Goal: Find specific page/section

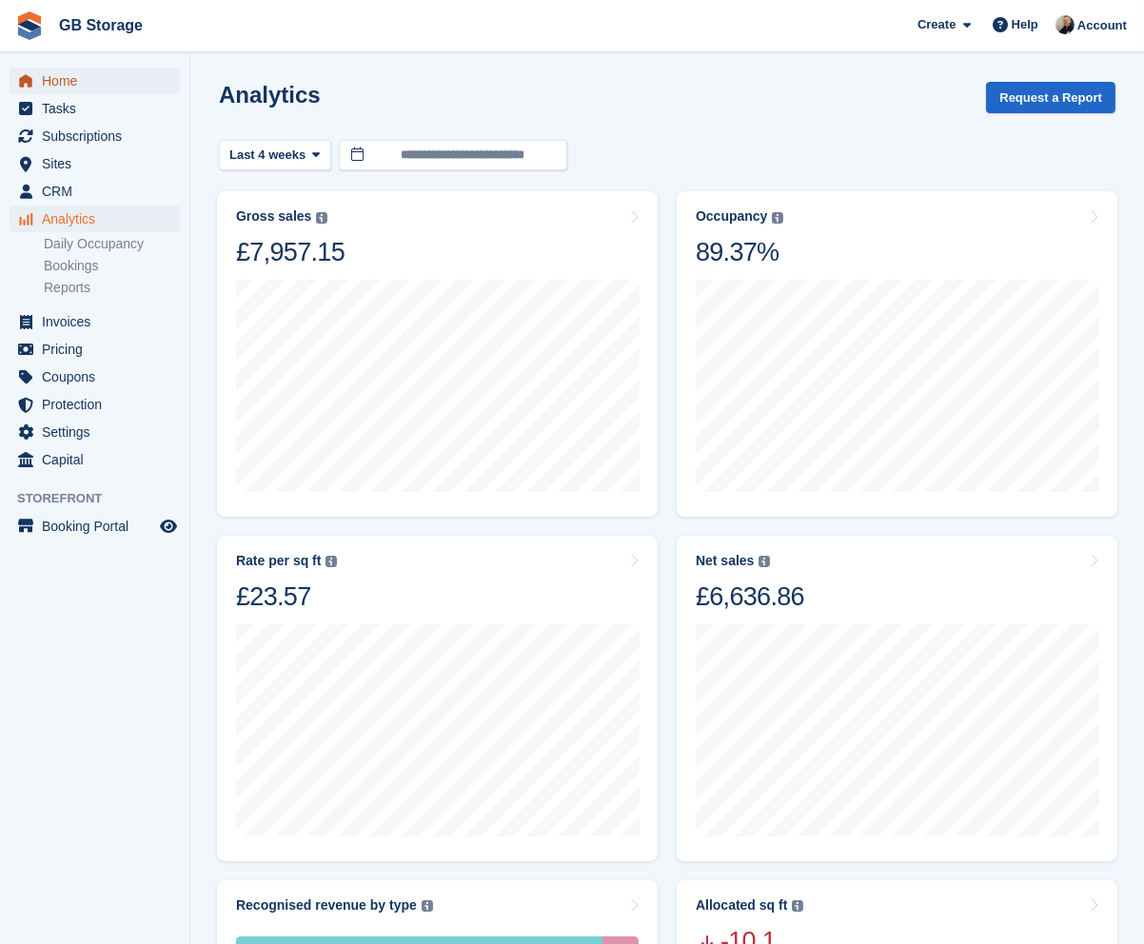
click at [67, 86] on span "Home" at bounding box center [99, 81] width 114 height 27
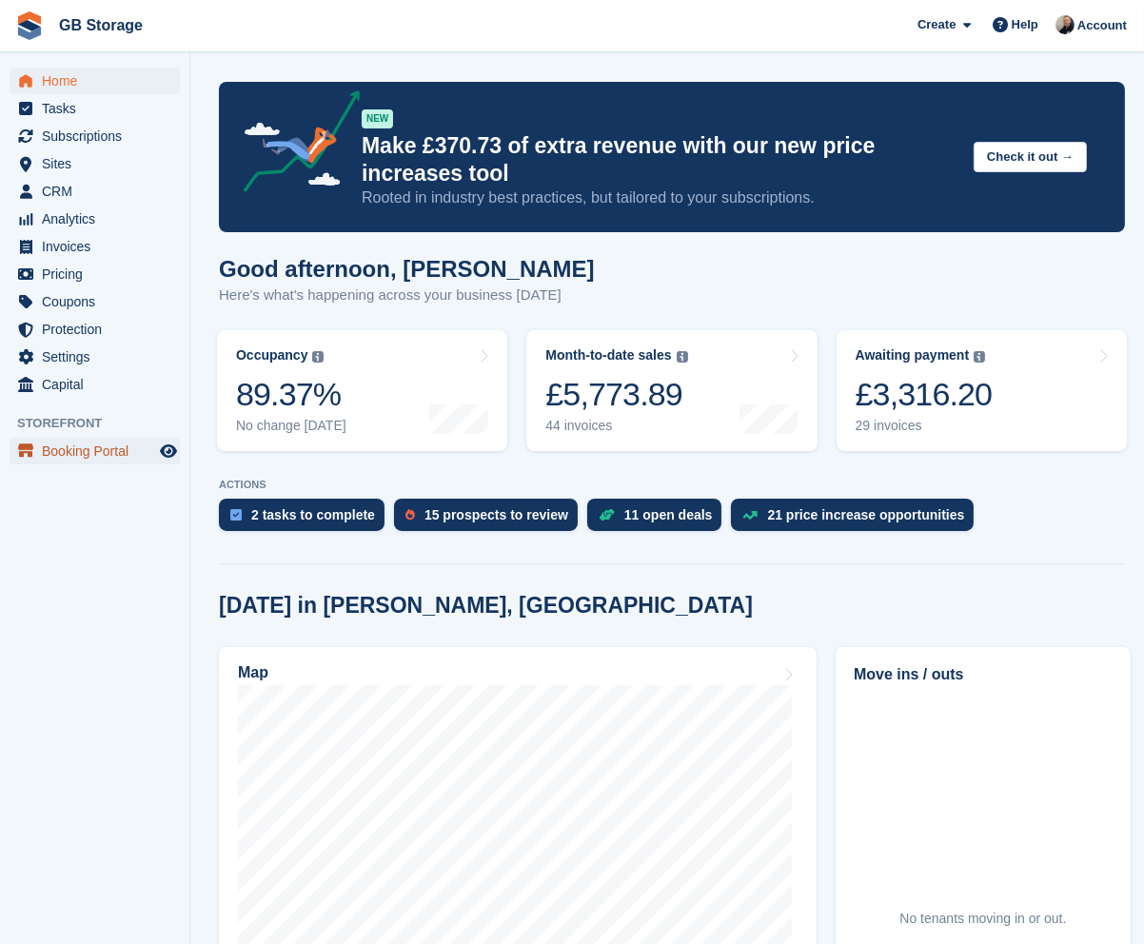
click at [87, 446] on span "Booking Portal" at bounding box center [99, 451] width 114 height 27
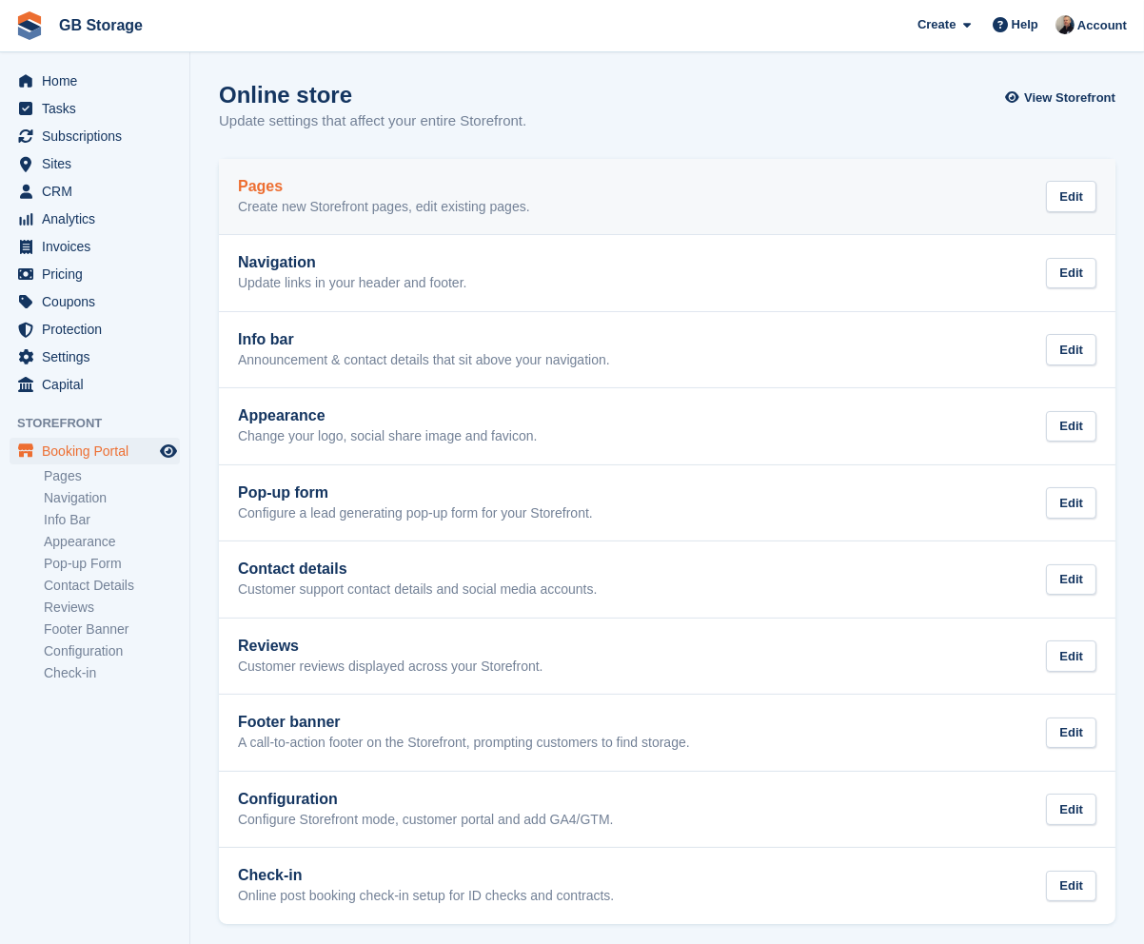
click at [386, 201] on p "Create new Storefront pages, edit existing pages." at bounding box center [384, 207] width 292 height 17
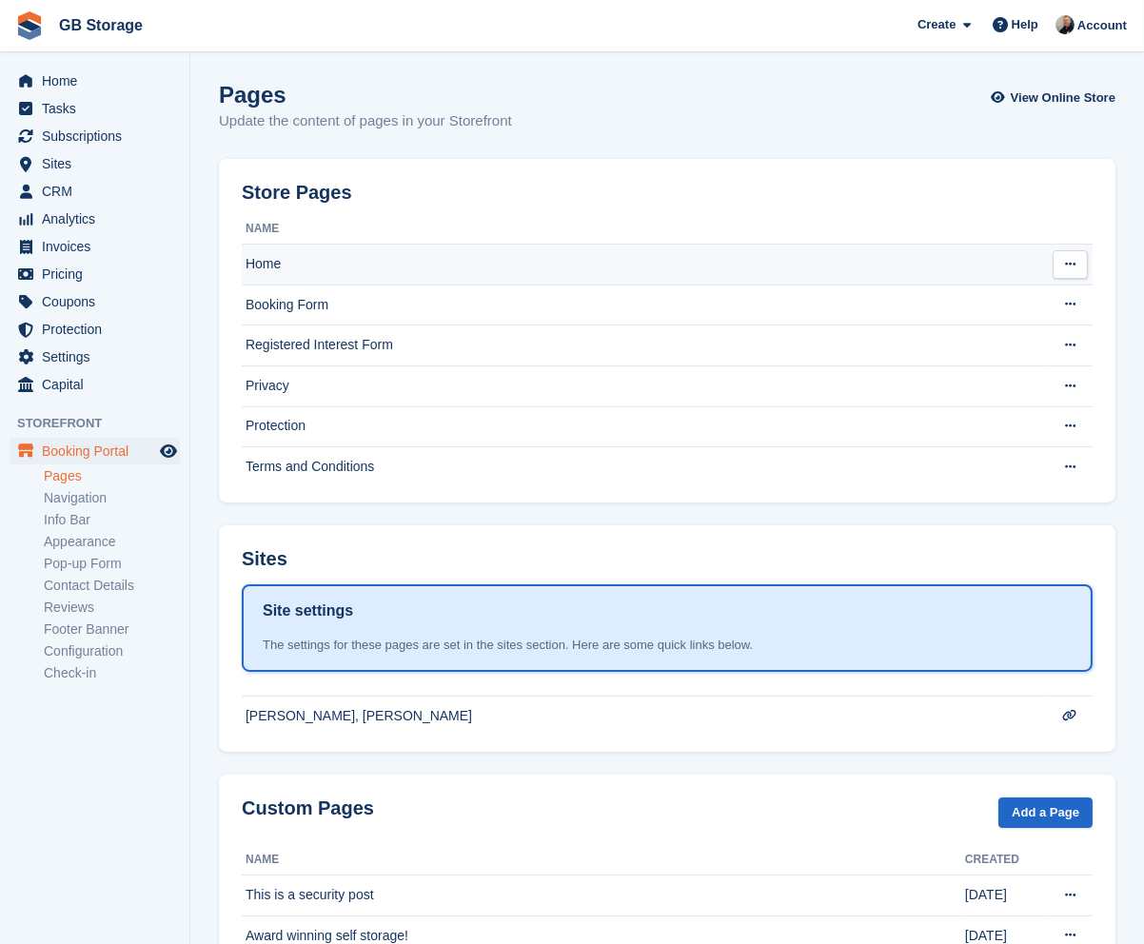
click at [366, 264] on td "Home" at bounding box center [646, 264] width 808 height 41
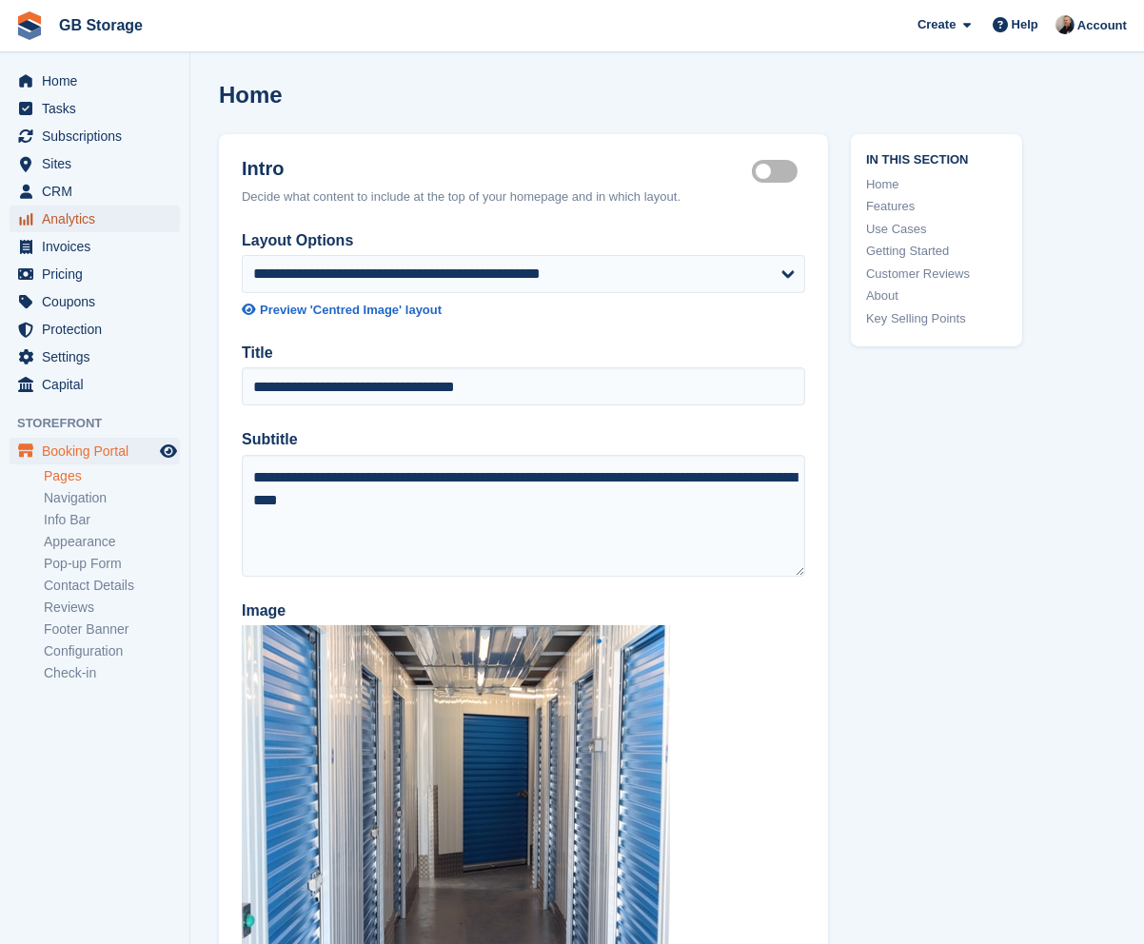
click at [91, 208] on span "Analytics" at bounding box center [99, 218] width 114 height 27
